Goal: Find specific page/section: Find specific page/section

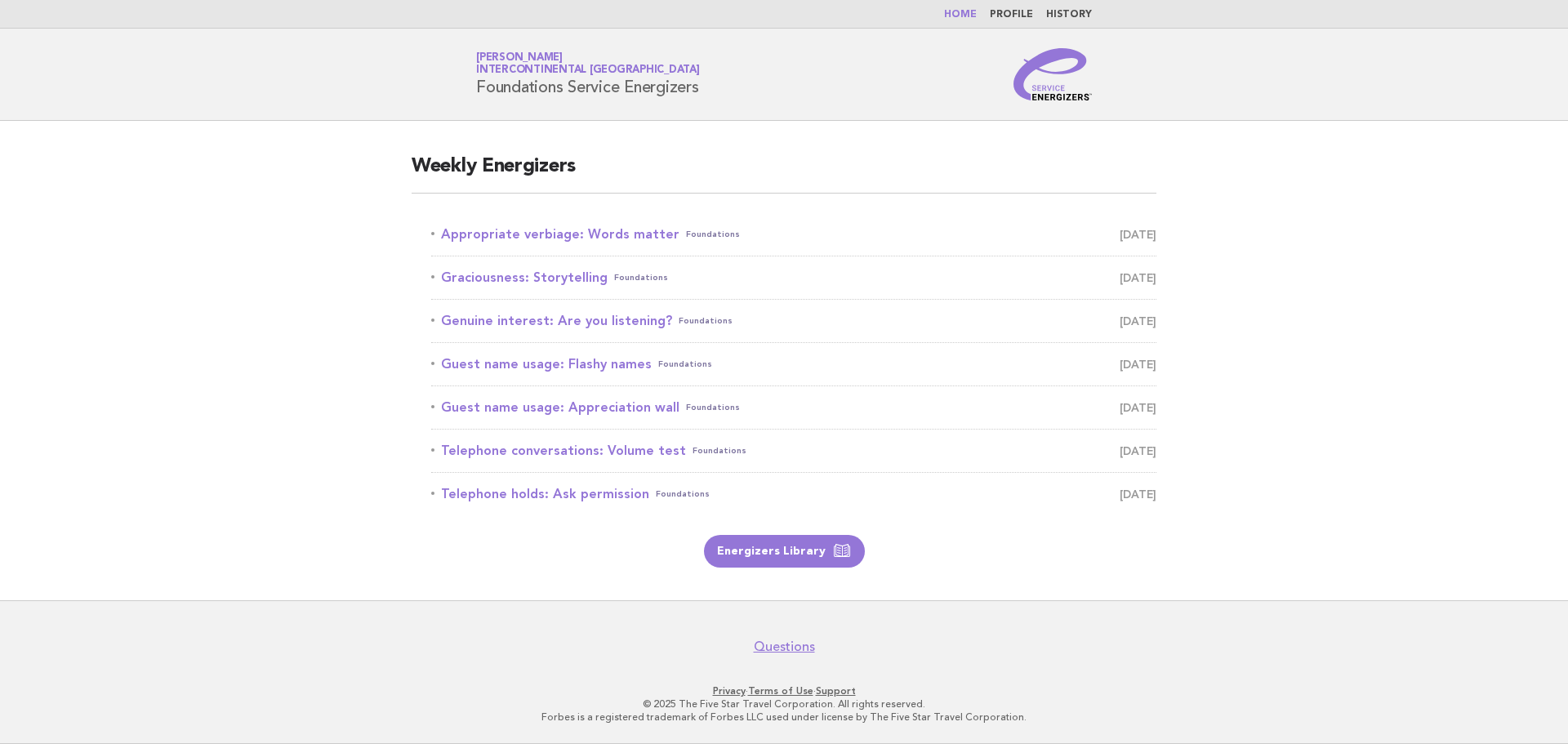
click at [971, 19] on link "Home" at bounding box center [960, 15] width 33 height 10
click at [962, 11] on link "Home" at bounding box center [960, 15] width 33 height 10
click at [1016, 14] on link "Profile" at bounding box center [1011, 15] width 43 height 10
